Goal: Navigation & Orientation: Understand site structure

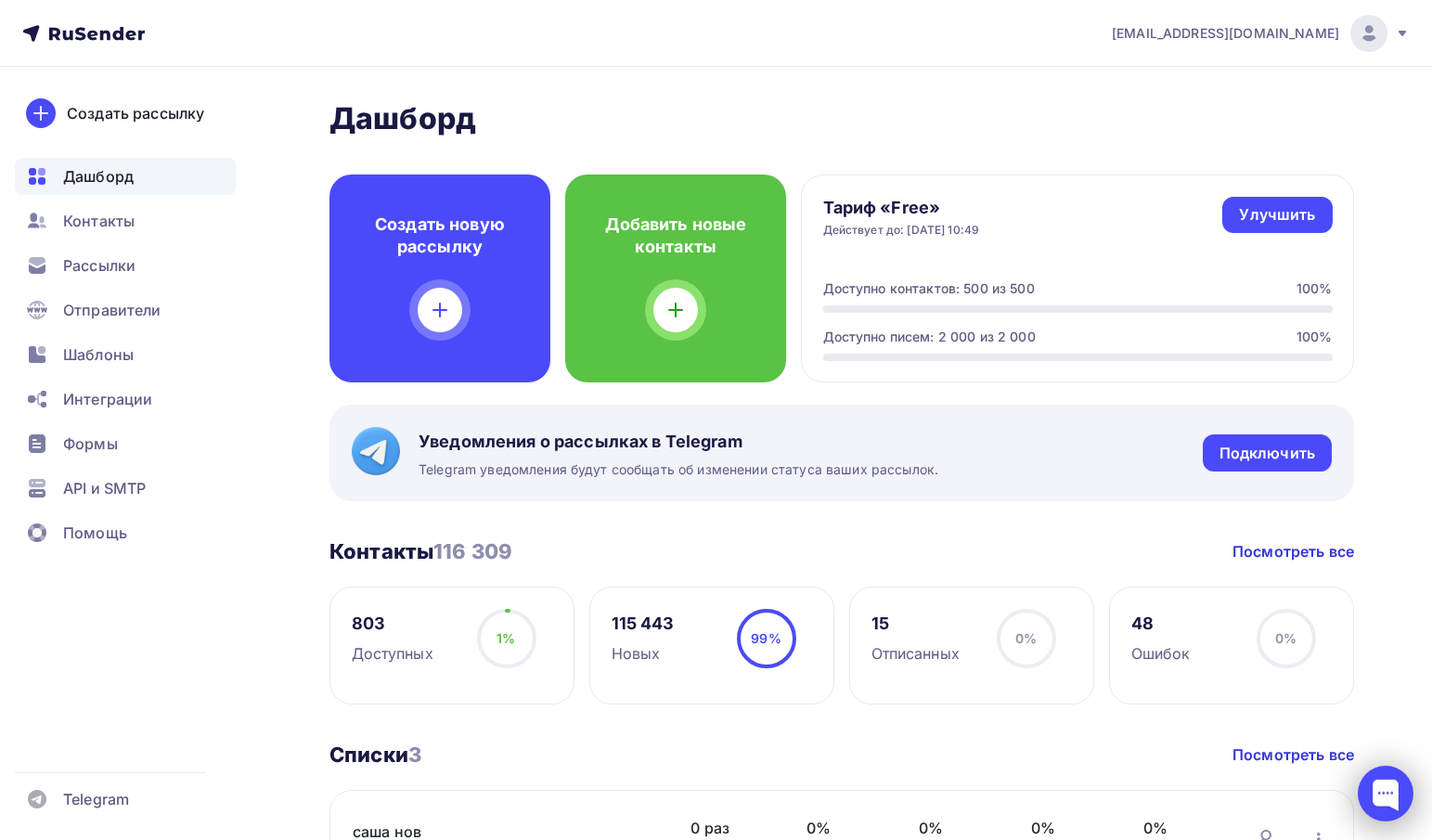
click at [1393, 799] on div at bounding box center [1386, 793] width 55 height 55
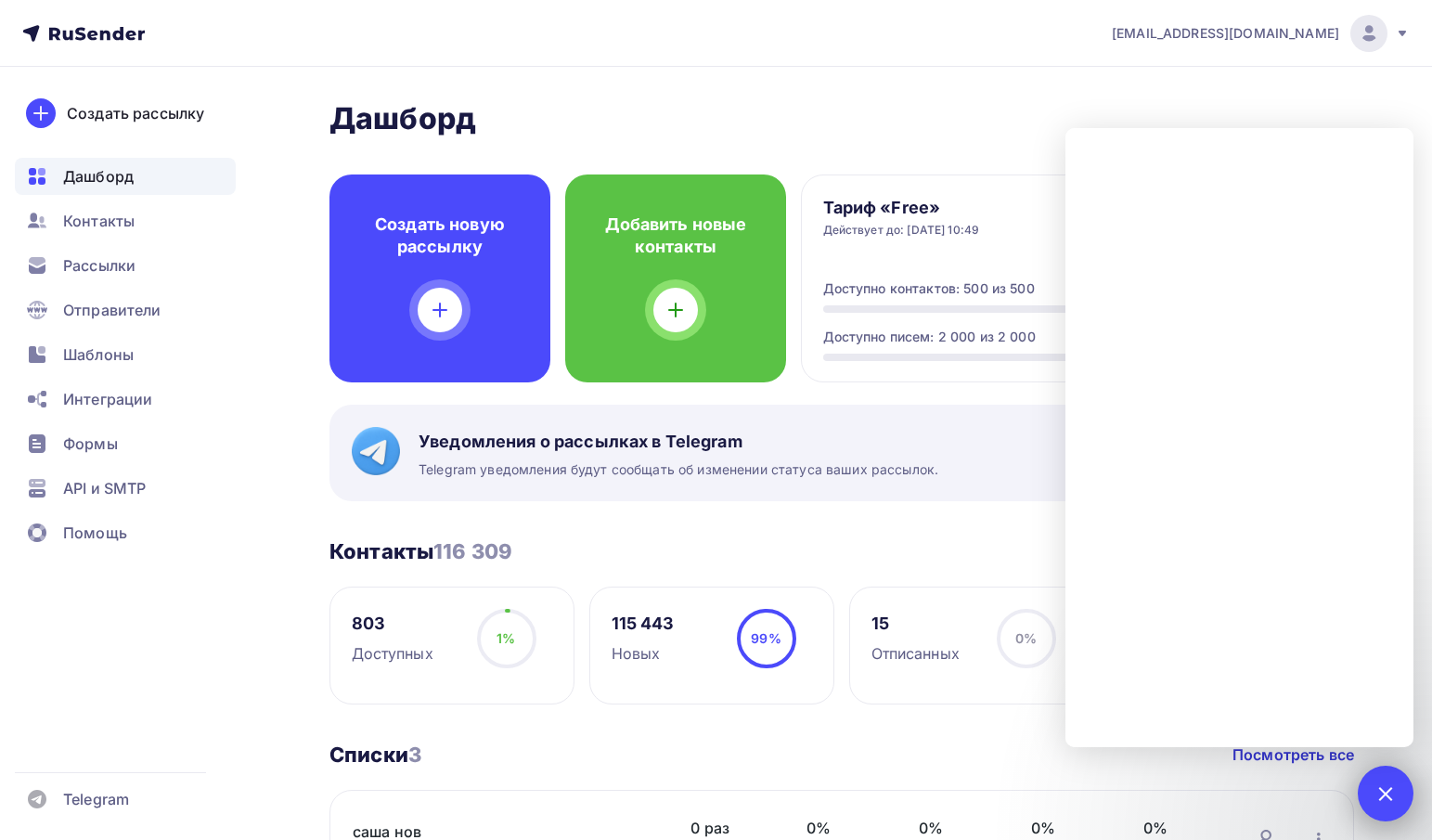
click at [1375, 792] on div at bounding box center [1385, 792] width 25 height 25
